Goal: Task Accomplishment & Management: Complete application form

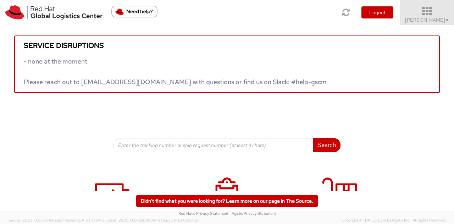
click at [226, 5] on link "Jason Alexander ▼" at bounding box center [427, 12] width 54 height 25
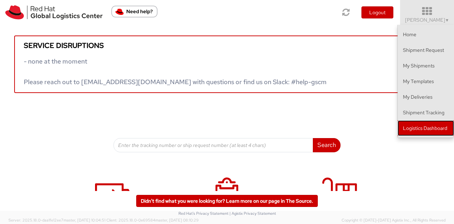
click at [226, 124] on link "Logistics Dashboard" at bounding box center [426, 128] width 56 height 16
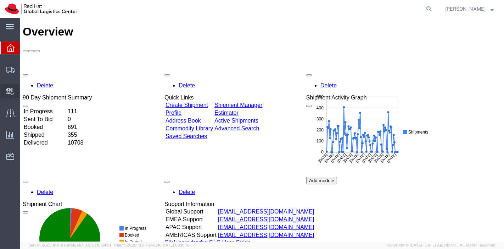
click at [0, 0] on span "Create Delivery" at bounding box center [0, 0] width 0 height 0
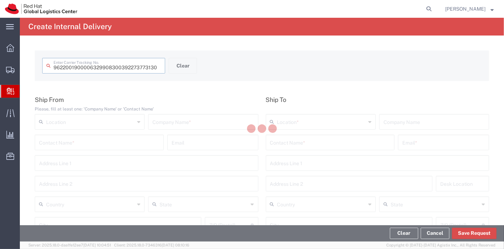
type input "392273773130"
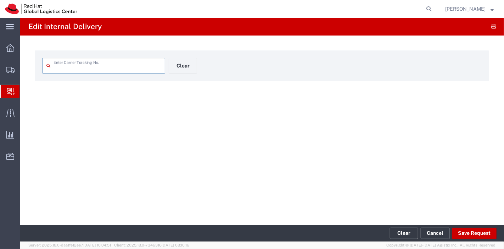
type input "392273773130"
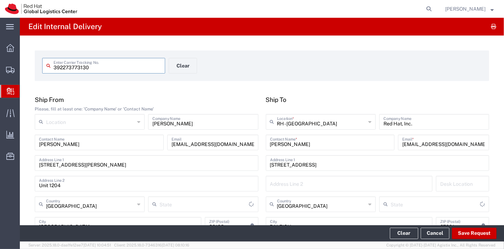
type input "[US_STATE]"
type input "Your Packaging"
type input "Ground"
type input "[US_STATE]"
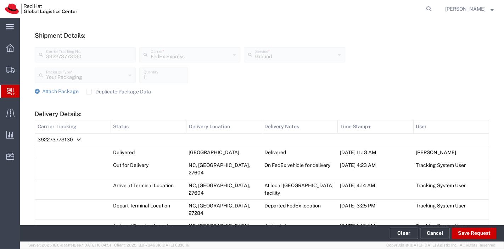
scroll to position [236, 0]
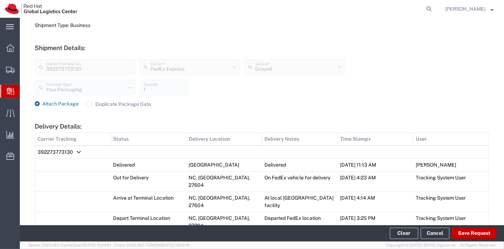
click at [60, 103] on span "Attach Package" at bounding box center [60, 104] width 37 height 6
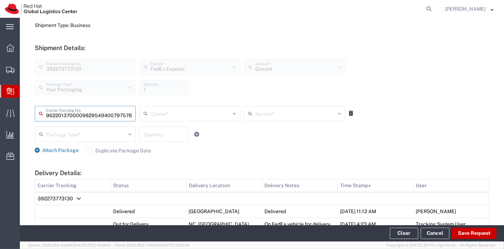
scroll to position [0, 17]
type input "797578106357"
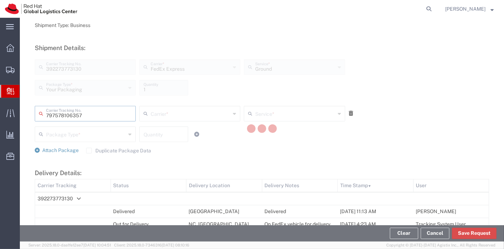
scroll to position [0, 0]
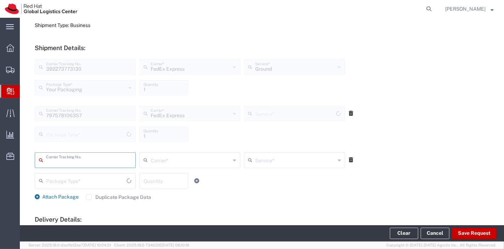
type input "Your Packaging"
type input "Ground"
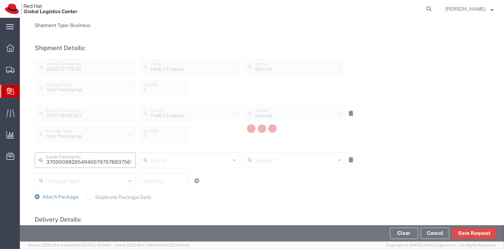
type input "797578837561"
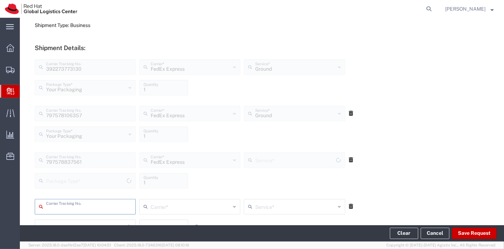
type input "Your Packaging"
type input "Ground"
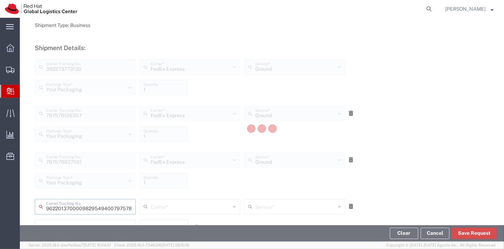
type input "797578106438"
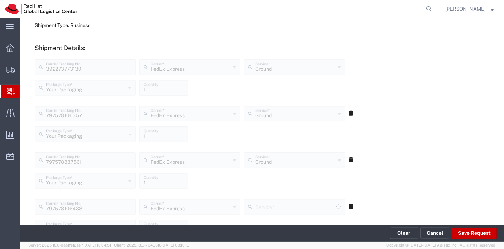
scroll to position [367, 0]
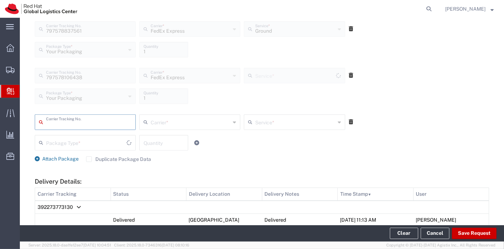
type input "Ground"
type input "392471768936"
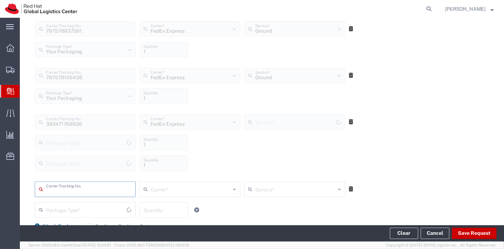
type input "Your Packaging"
type input "2Day"
type input "Your Packaging"
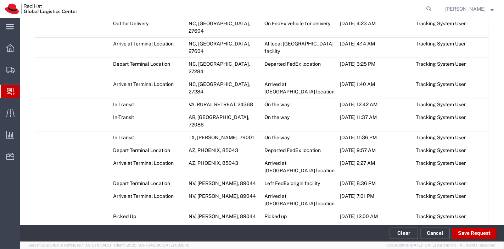
scroll to position [722, 0]
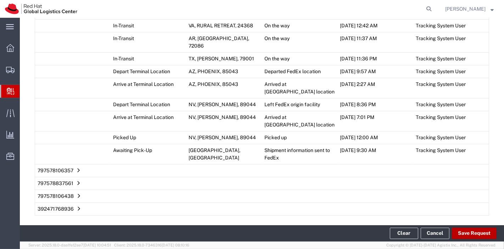
click at [475, 238] on button "Save Request" at bounding box center [474, 232] width 45 height 11
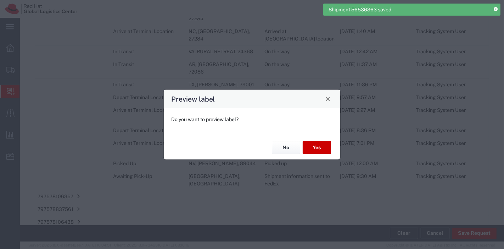
type input "Your Packaging"
type input "Ground"
type input "Your Packaging"
type input "Ground"
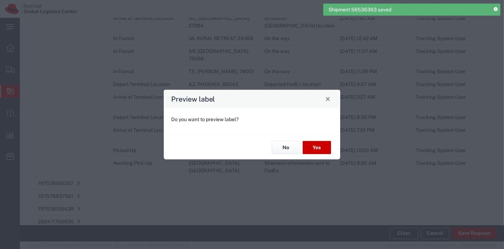
type input "Your Packaging"
type input "Ground"
type input "Your Packaging"
type input "Ground"
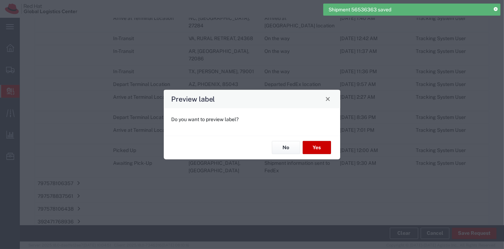
type input "Your Packaging"
type input "2Day"
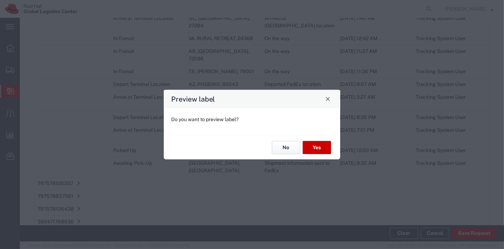
click at [288, 152] on button "No" at bounding box center [286, 147] width 28 height 13
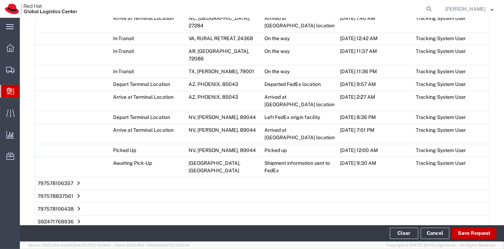
click at [74, 234] on span "Add Transit Event" at bounding box center [62, 237] width 40 height 6
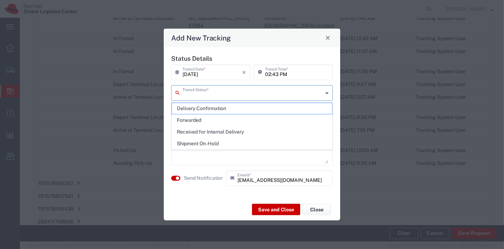
click at [232, 95] on input "text" at bounding box center [253, 92] width 140 height 12
click at [229, 104] on span "Delivery Confirmation" at bounding box center [252, 108] width 161 height 11
type input "Delivery Confirmation"
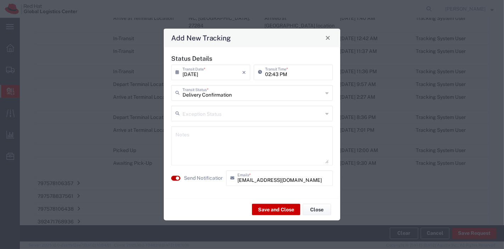
click at [178, 178] on small "button" at bounding box center [178, 178] width 4 height 4
click at [265, 205] on button "Save and Close" at bounding box center [276, 209] width 48 height 11
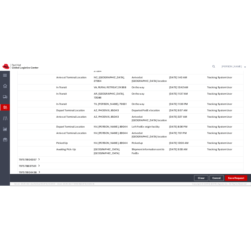
scroll to position [491, 0]
